Goal: Task Accomplishment & Management: Use online tool/utility

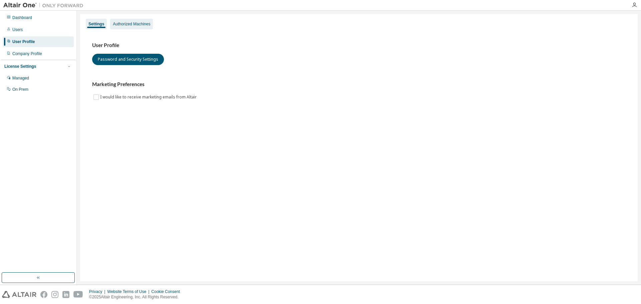
click at [142, 28] on div "Authorized Machines" at bounding box center [131, 24] width 43 height 11
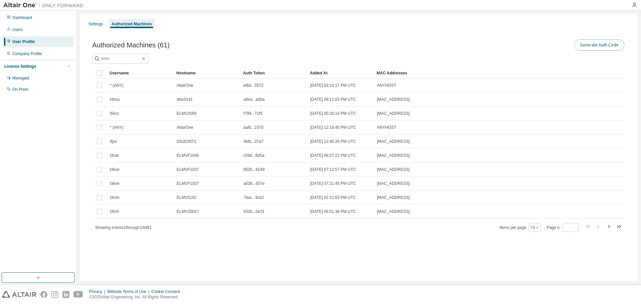
click at [603, 42] on button "Generate Auth Code" at bounding box center [599, 44] width 50 height 11
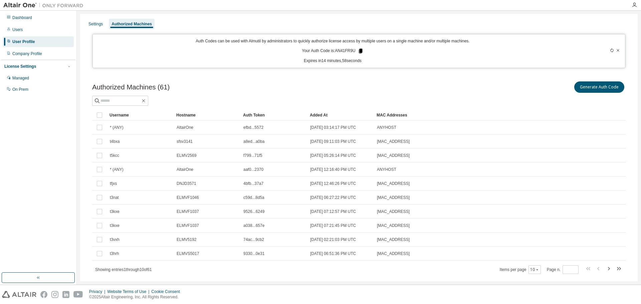
click at [359, 51] on icon at bounding box center [361, 51] width 4 height 5
